Goal: Task Accomplishment & Management: Complete application form

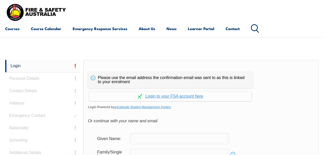
scroll to position [96, 0]
click at [181, 98] on link "Continue with aXcelerate" at bounding box center [170, 96] width 163 height 10
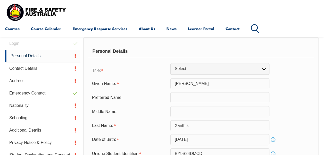
scroll to position [129, 0]
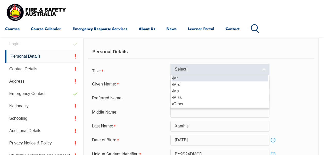
click at [196, 71] on span "Select" at bounding box center [216, 69] width 83 height 5
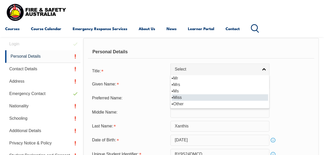
click at [187, 97] on li "Miss" at bounding box center [219, 97] width 96 height 6
select select "Miss"
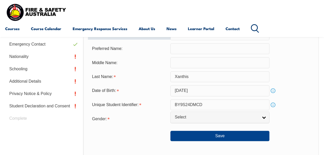
scroll to position [179, 0]
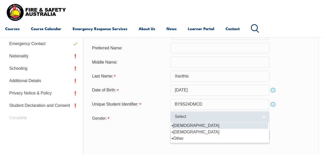
click at [189, 119] on span "Select" at bounding box center [216, 116] width 83 height 5
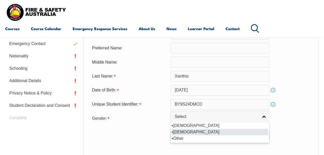
click at [187, 132] on li "[DEMOGRAPHIC_DATA]" at bounding box center [219, 132] width 96 height 6
select select "F"
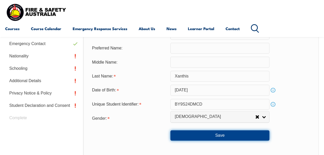
click at [202, 138] on button "Save" at bounding box center [219, 135] width 99 height 10
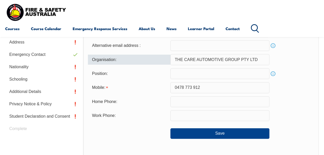
scroll to position [169, 0]
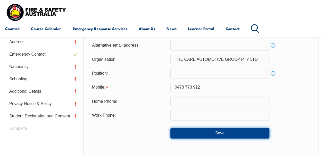
click at [188, 129] on button "Save" at bounding box center [219, 133] width 99 height 10
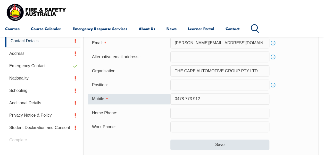
scroll to position [155, 0]
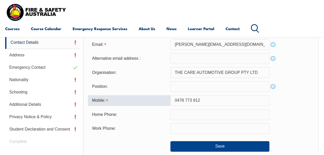
click at [184, 100] on input "0478 773 912" at bounding box center [219, 100] width 99 height 11
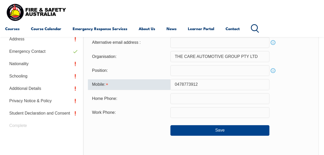
scroll to position [172, 0]
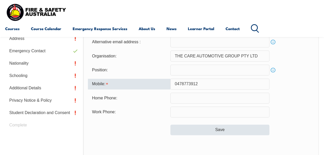
type input "0478773912"
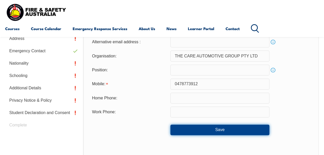
click at [190, 133] on button "Save" at bounding box center [219, 130] width 99 height 10
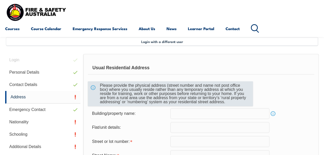
scroll to position [148, 0]
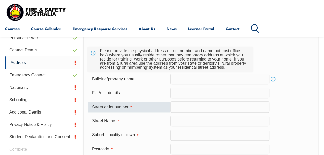
click at [185, 108] on input "text" at bounding box center [219, 106] width 99 height 11
type input "14"
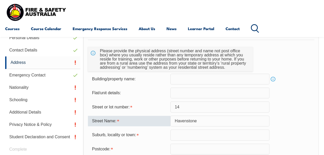
click at [208, 122] on input "Havenstone" at bounding box center [219, 121] width 99 height 11
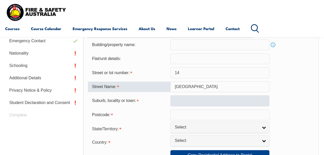
type input "[GEOGRAPHIC_DATA]"
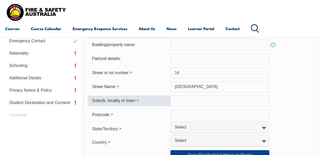
click at [196, 103] on input "text" at bounding box center [219, 100] width 99 height 11
type input "k"
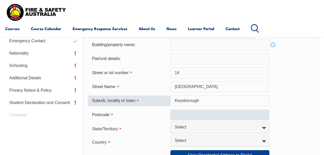
type input "Keysborough"
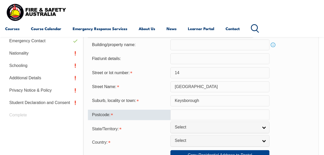
click at [196, 112] on input "text" at bounding box center [219, 114] width 99 height 11
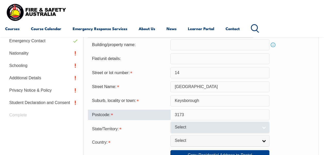
type input "3173"
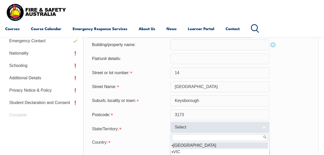
click at [191, 128] on span "Select" at bounding box center [216, 127] width 83 height 5
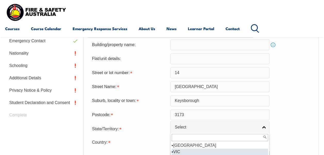
click at [186, 149] on li "VIC" at bounding box center [219, 152] width 96 height 6
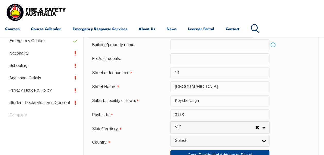
select select "VIC"
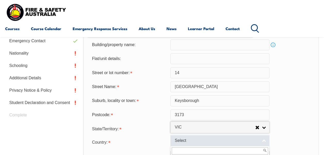
click at [187, 140] on span "Select" at bounding box center [216, 140] width 83 height 5
type input "q"
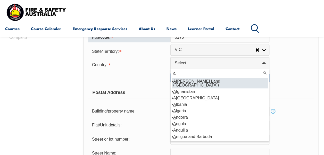
scroll to position [267, 0]
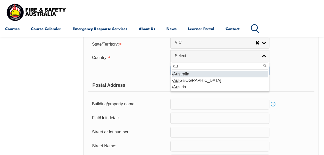
type input "au"
click at [176, 74] on em "Au" at bounding box center [175, 74] width 5 height 4
select select "1101"
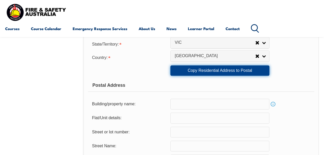
click at [207, 67] on link "Copy Residential Address to Postal" at bounding box center [219, 70] width 99 height 10
type input "14"
type input "[GEOGRAPHIC_DATA]"
type input "Keysborough"
select select "VIC"
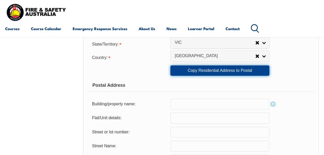
type input "3173"
select select "1101"
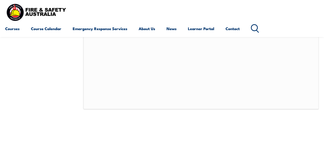
scroll to position [429, 0]
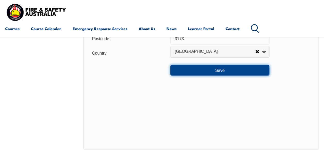
click at [218, 70] on button "Save" at bounding box center [219, 70] width 99 height 10
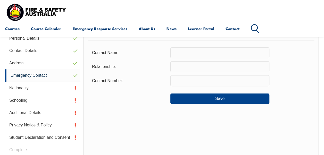
scroll to position [147, 0]
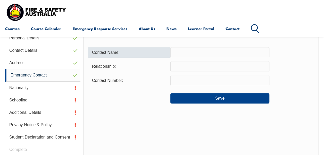
click at [207, 52] on input "text" at bounding box center [219, 52] width 99 height 11
type input "[PERSON_NAME]"
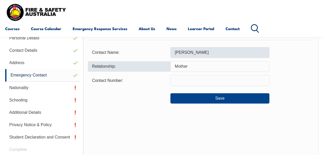
type input "Mother"
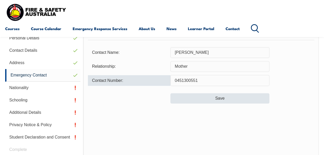
type input "0451300551"
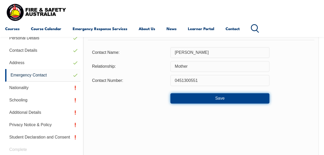
click at [196, 98] on button "Save" at bounding box center [219, 98] width 99 height 10
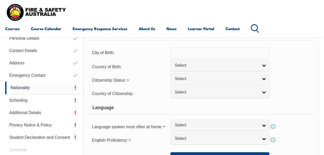
scroll to position [125, 0]
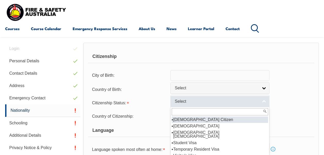
click at [189, 105] on link "Select" at bounding box center [219, 101] width 99 height 12
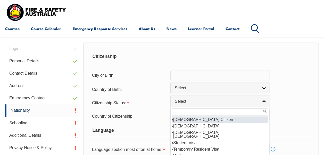
click at [186, 119] on li "[DEMOGRAPHIC_DATA] Citizen" at bounding box center [219, 119] width 96 height 6
select select "1"
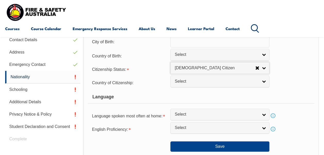
scroll to position [177, 0]
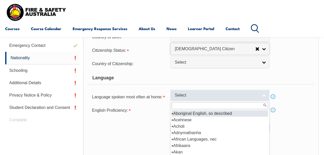
click at [182, 97] on span "Select" at bounding box center [216, 95] width 83 height 5
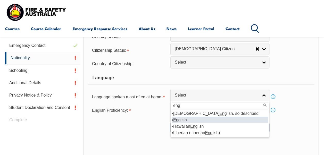
type input "eng"
click at [186, 119] on li "Eng lish" at bounding box center [219, 120] width 96 height 6
select select "1201"
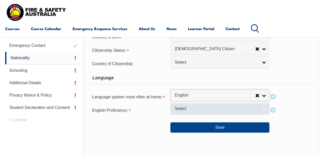
click at [185, 105] on link "Select" at bounding box center [219, 109] width 99 height 12
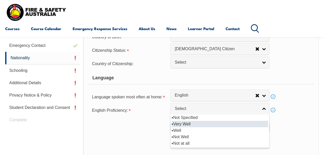
click at [185, 122] on li "Very Well" at bounding box center [219, 124] width 96 height 6
select select "1"
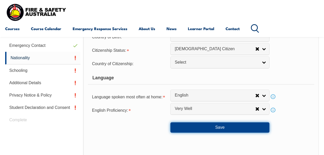
click at [186, 128] on button "Save" at bounding box center [219, 127] width 99 height 10
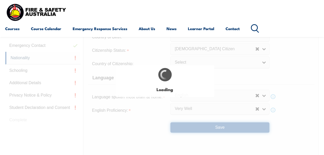
select select "false"
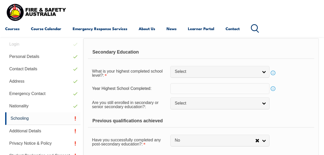
scroll to position [125, 0]
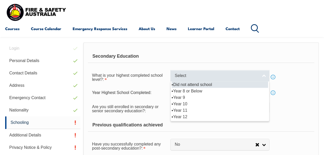
click at [197, 78] on link "Select" at bounding box center [219, 76] width 99 height 12
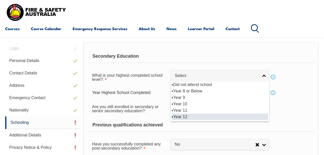
click at [189, 117] on li "Year 12" at bounding box center [219, 117] width 96 height 6
select select "12"
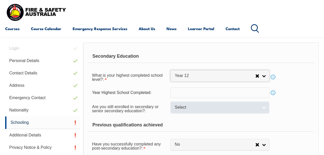
scroll to position [189, 0]
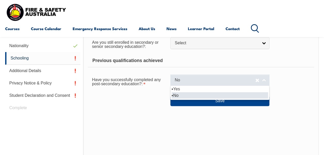
click at [197, 80] on span "No" at bounding box center [215, 79] width 80 height 5
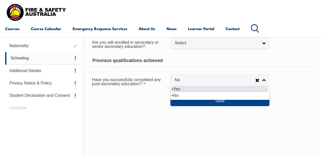
click at [194, 88] on li "Yes" at bounding box center [219, 89] width 96 height 6
select select "true"
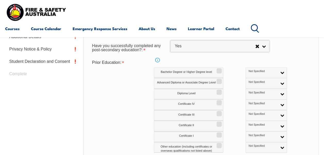
scroll to position [226, 0]
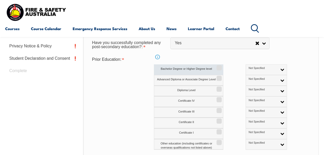
click at [214, 68] on label "Bachelor Degree or Higher Degree level" at bounding box center [188, 69] width 69 height 11
click at [216, 66] on input "Bachelor Degree or Higher Degree level" at bounding box center [217, 66] width 3 height 1
checkbox input "true"
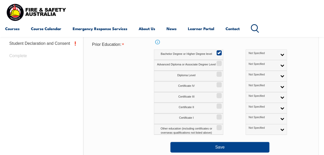
scroll to position [241, 0]
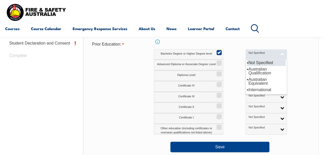
click at [252, 53] on span "Not Specified" at bounding box center [262, 53] width 29 height 4
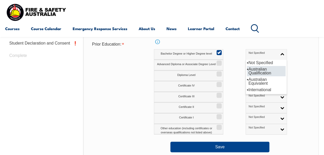
click at [249, 73] on li "Australian Qualification" at bounding box center [266, 71] width 39 height 10
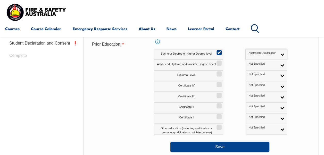
click at [283, 79] on div "Diploma Level Not Specified Australian Qualification Australian Equivalent Inte…" at bounding box center [231, 76] width 155 height 11
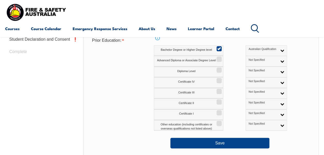
scroll to position [245, 0]
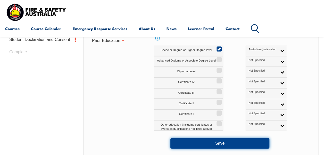
click at [189, 141] on button "Save" at bounding box center [219, 143] width 99 height 10
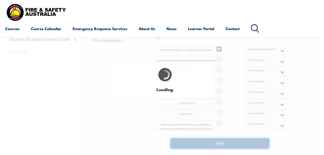
select select
select select "true"
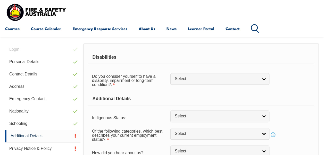
scroll to position [124, 0]
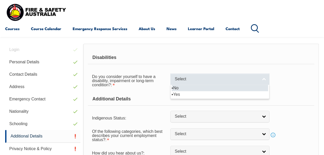
click at [219, 78] on span "Select" at bounding box center [216, 78] width 83 height 5
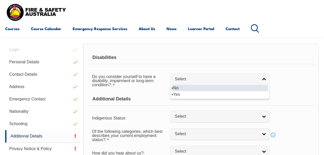
click at [209, 86] on li "No" at bounding box center [219, 88] width 96 height 6
select select "false"
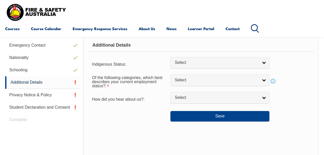
scroll to position [178, 0]
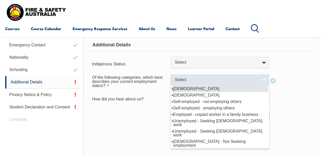
click at [206, 77] on span "Select" at bounding box center [216, 79] width 83 height 5
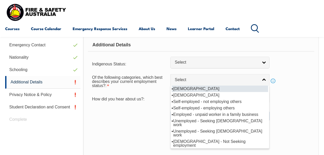
click at [203, 87] on li "[DEMOGRAPHIC_DATA]" at bounding box center [219, 88] width 96 height 6
select select "1"
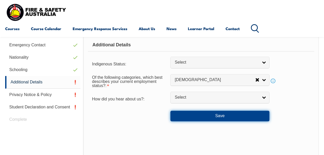
click at [188, 117] on button "Save" at bounding box center [219, 116] width 99 height 10
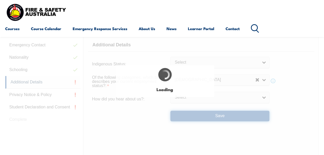
select select "false"
select select
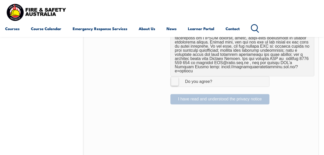
scroll to position [355, 0]
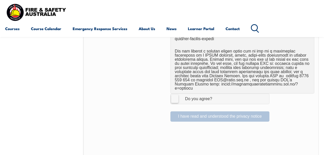
click at [176, 93] on label "I Agree Do you agree?" at bounding box center [219, 98] width 99 height 10
click at [216, 94] on input "I Agree Do you agree?" at bounding box center [220, 99] width 9 height 10
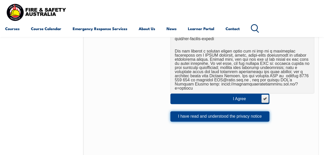
click at [196, 111] on button "I have read and understood the privacy notice" at bounding box center [219, 116] width 99 height 10
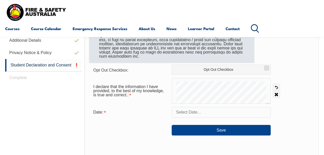
scroll to position [221, 0]
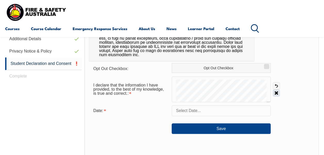
click at [272, 91] on link "Clear" at bounding box center [275, 92] width 7 height 7
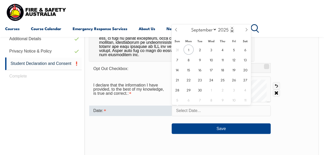
click at [198, 109] on input "text" at bounding box center [220, 110] width 99 height 11
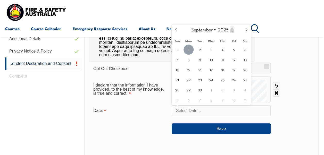
click at [188, 48] on span "1" at bounding box center [188, 50] width 10 height 10
type input "[DATE]"
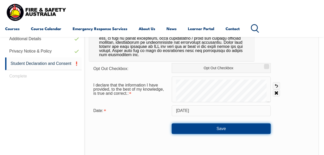
click at [198, 126] on button "Save" at bounding box center [220, 128] width 99 height 10
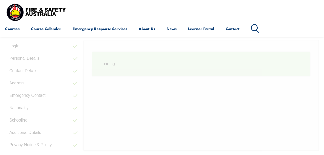
scroll to position [125, 0]
